Goal: Navigation & Orientation: Find specific page/section

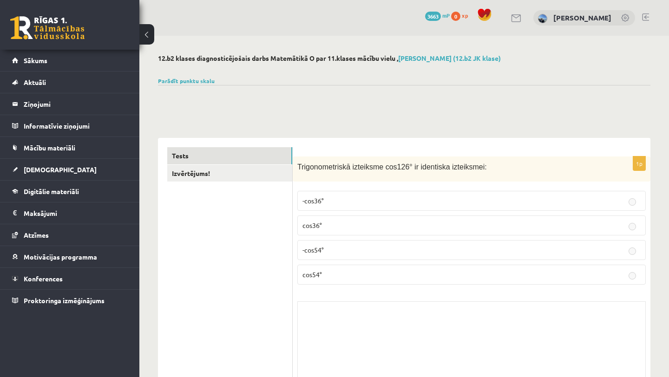
scroll to position [2087, 0]
click at [68, 64] on link "Sākums" at bounding box center [70, 60] width 116 height 21
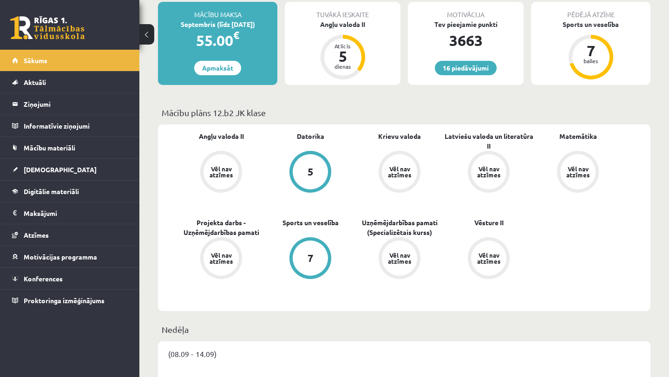
scroll to position [180, 0]
